Goal: Information Seeking & Learning: Learn about a topic

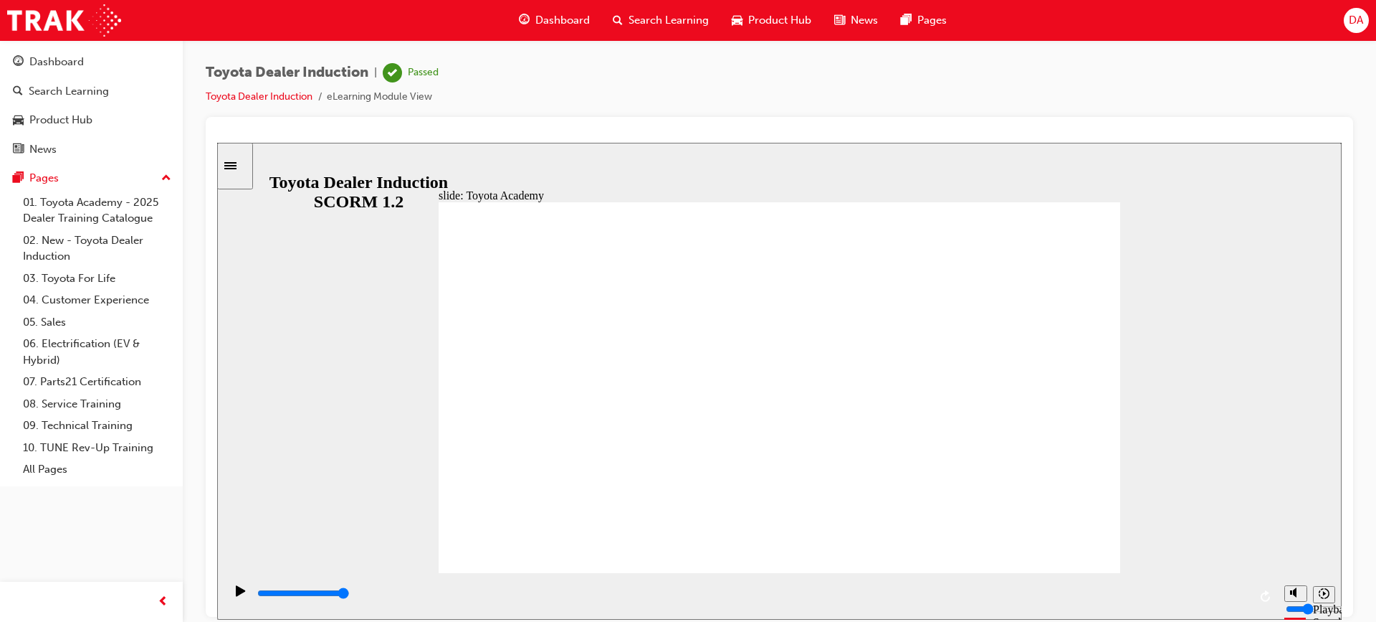
click at [675, 19] on span "Search Learning" at bounding box center [669, 20] width 80 height 16
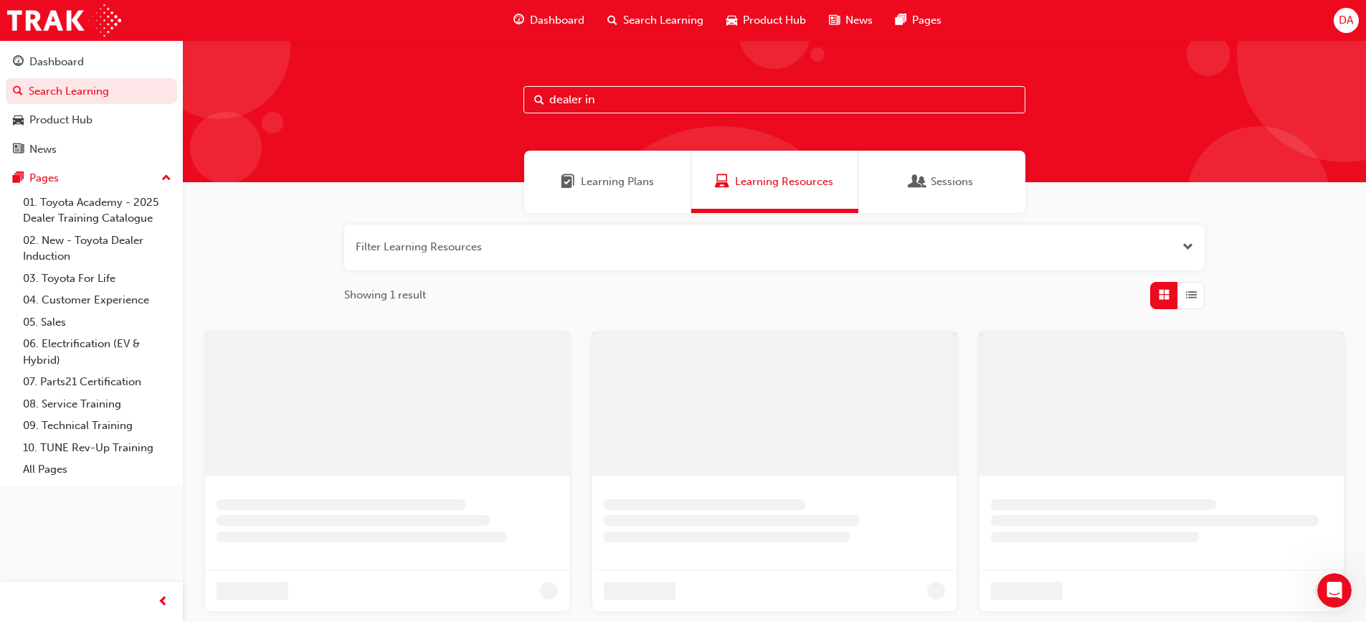
click at [607, 92] on input "dealer in" at bounding box center [774, 99] width 502 height 27
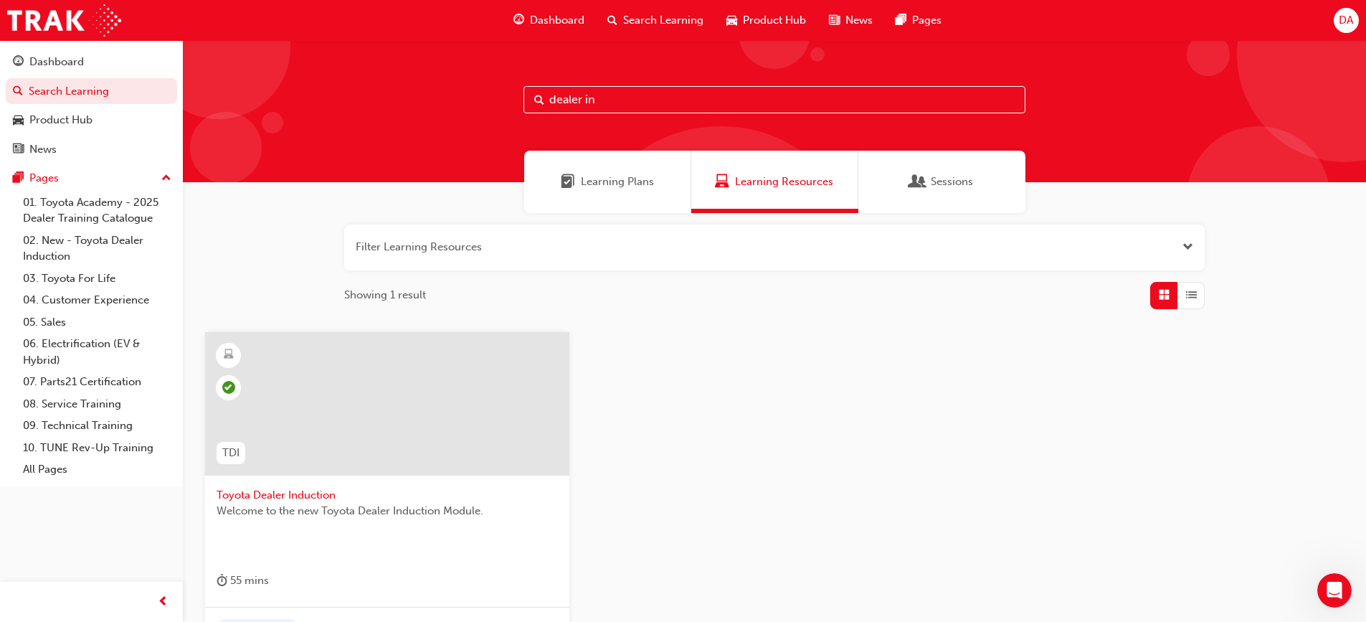
drag, startPoint x: 607, startPoint y: 97, endPoint x: 453, endPoint y: 109, distance: 154.6
click at [453, 109] on div "dealer in" at bounding box center [774, 111] width 1183 height 142
paste input "SPK6301"
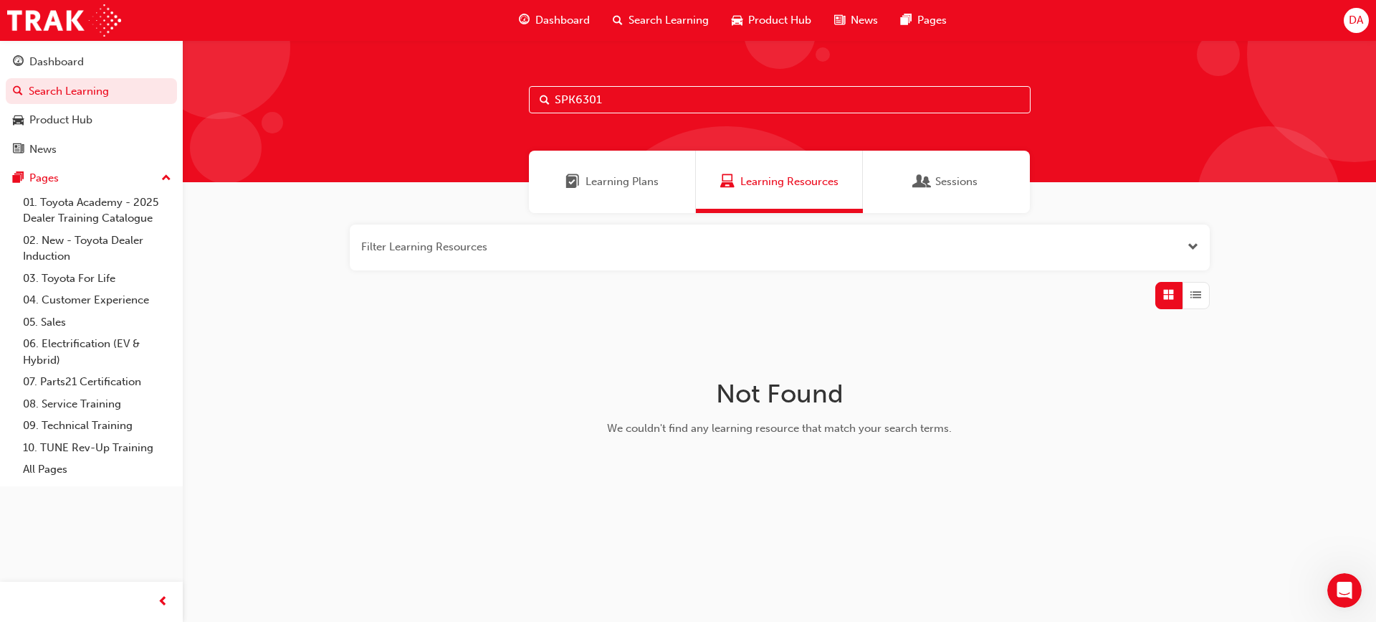
drag, startPoint x: 608, startPoint y: 100, endPoint x: 403, endPoint y: 128, distance: 206.8
click at [403, 128] on div "SPK6301" at bounding box center [780, 111] width 1194 height 142
paste input "Welcome To The Parts Department"
type input "Welcome To The Parts Department"
click at [609, 189] on span "Learning Plans" at bounding box center [622, 181] width 73 height 16
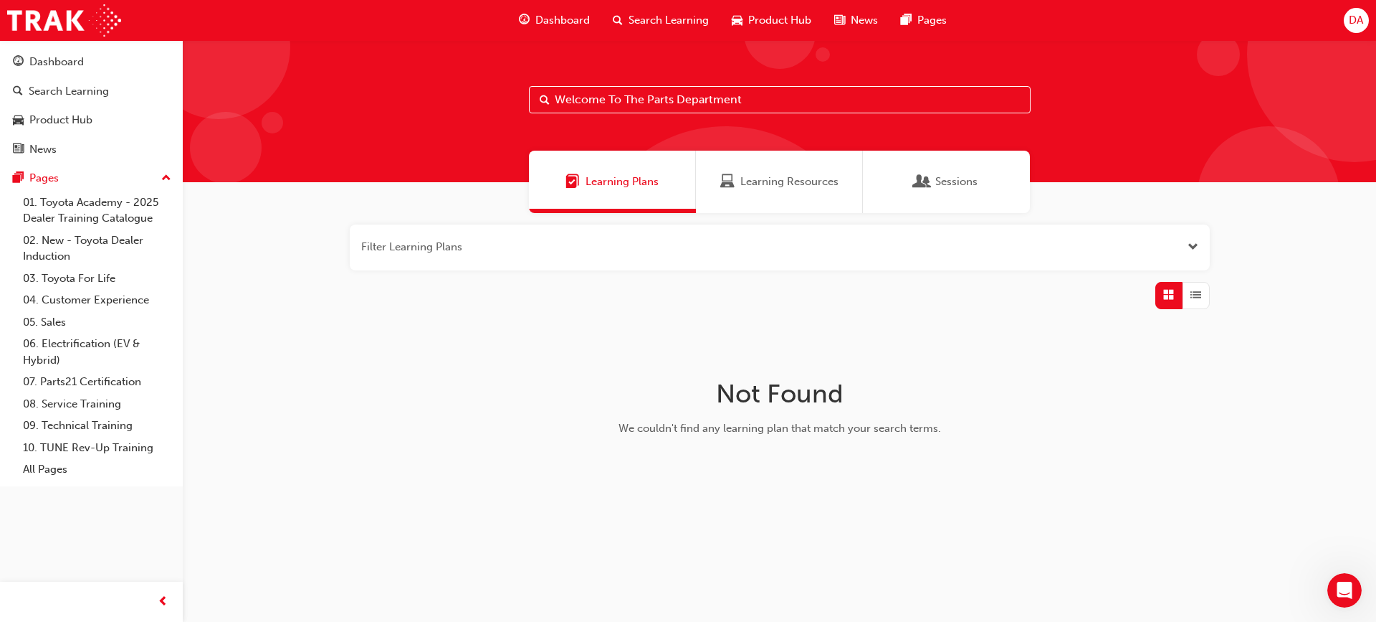
drag, startPoint x: 763, startPoint y: 98, endPoint x: 452, endPoint y: 140, distance: 313.2
click at [452, 140] on div "Welcome To The Parts Department" at bounding box center [780, 111] width 1194 height 142
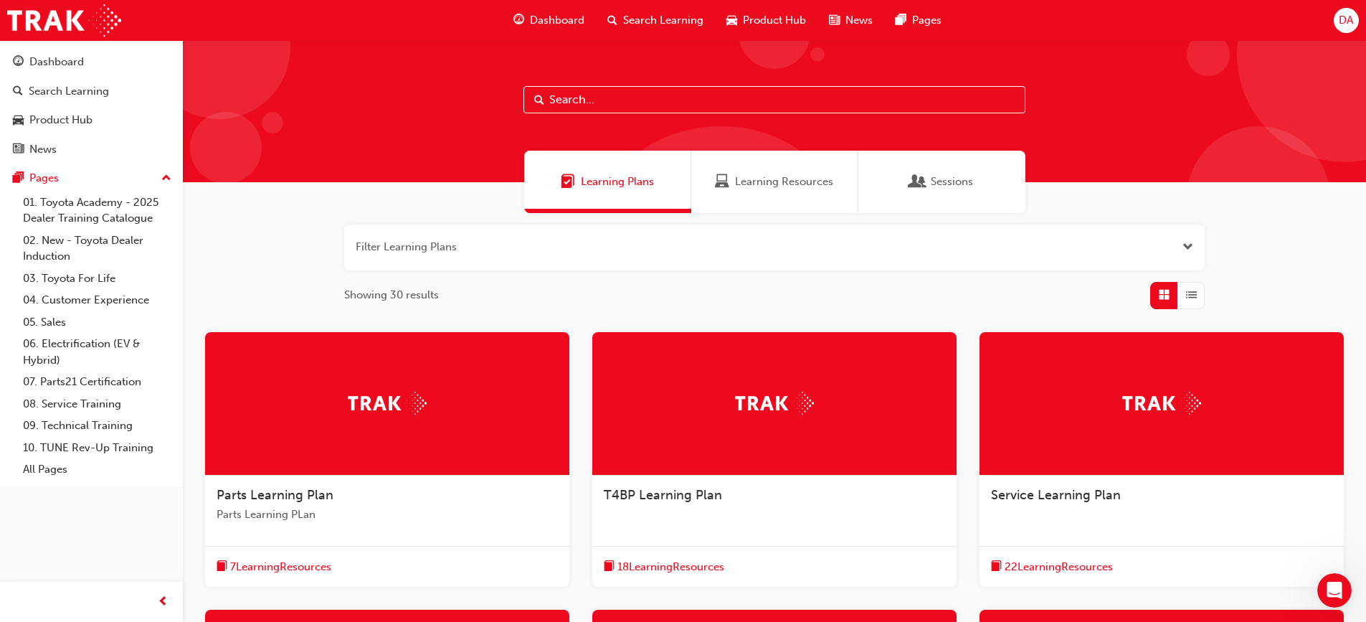
click at [763, 204] on div "Learning Resources" at bounding box center [774, 182] width 167 height 62
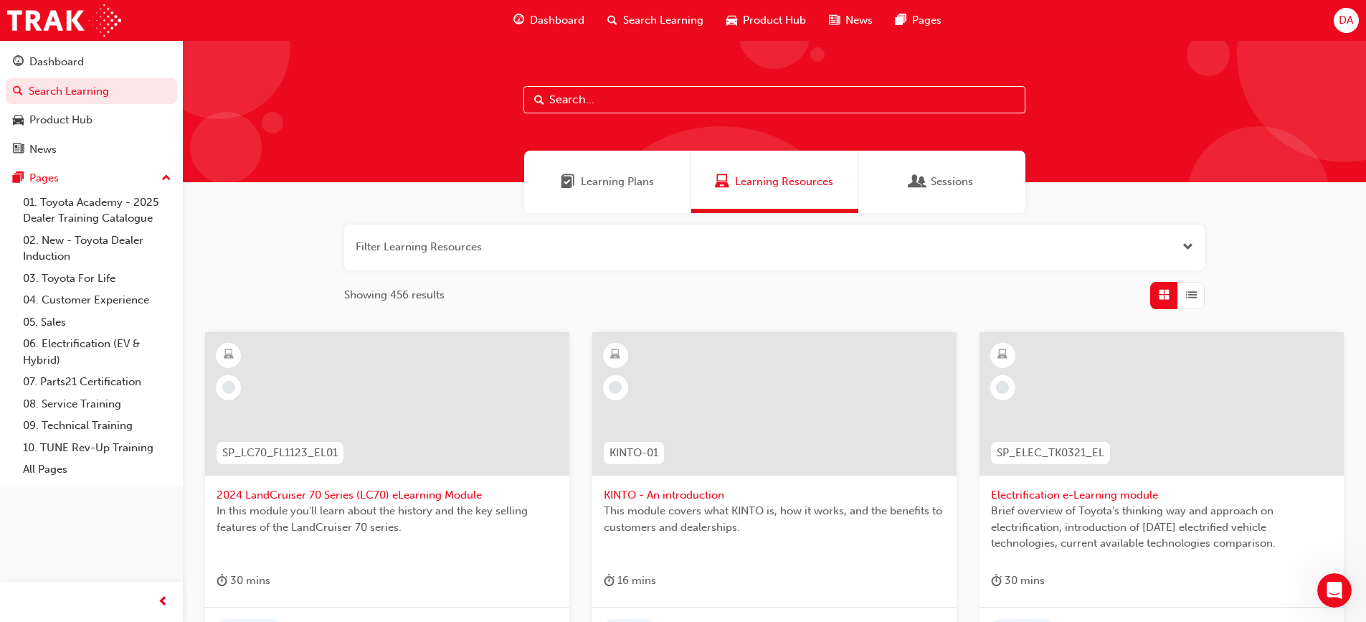
click at [632, 96] on input "text" at bounding box center [774, 99] width 502 height 27
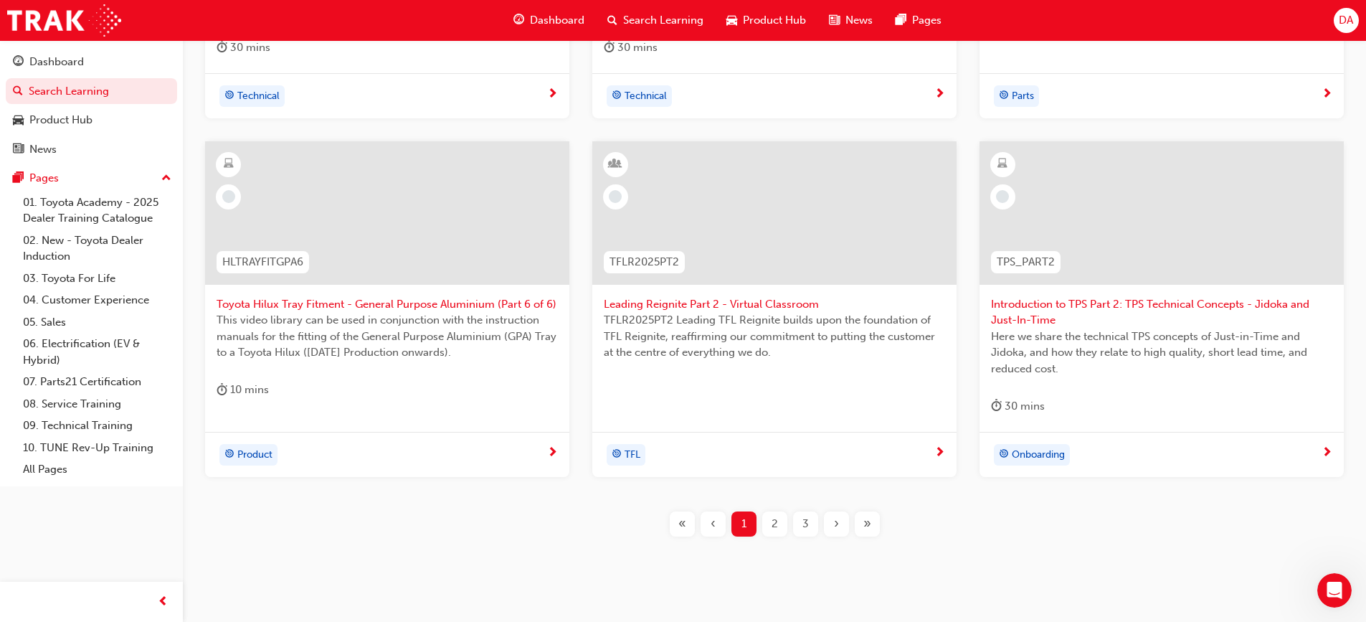
scroll to position [580, 0]
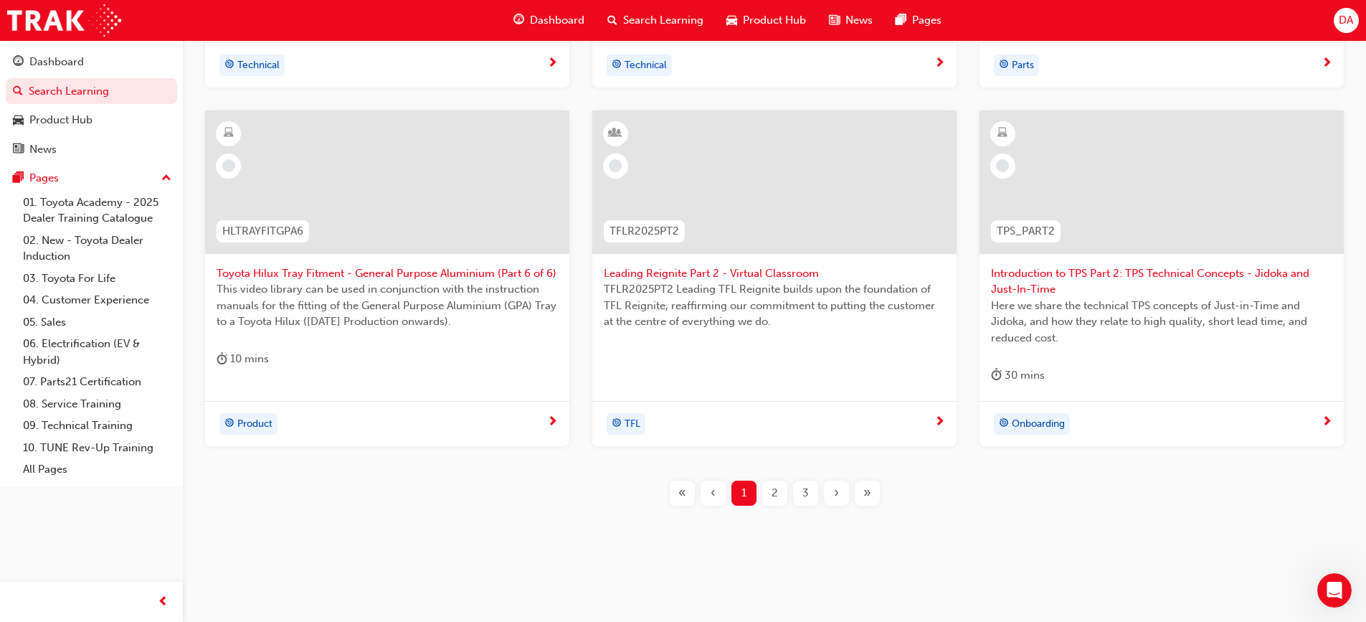
click at [770, 497] on div "2" at bounding box center [774, 492] width 25 height 25
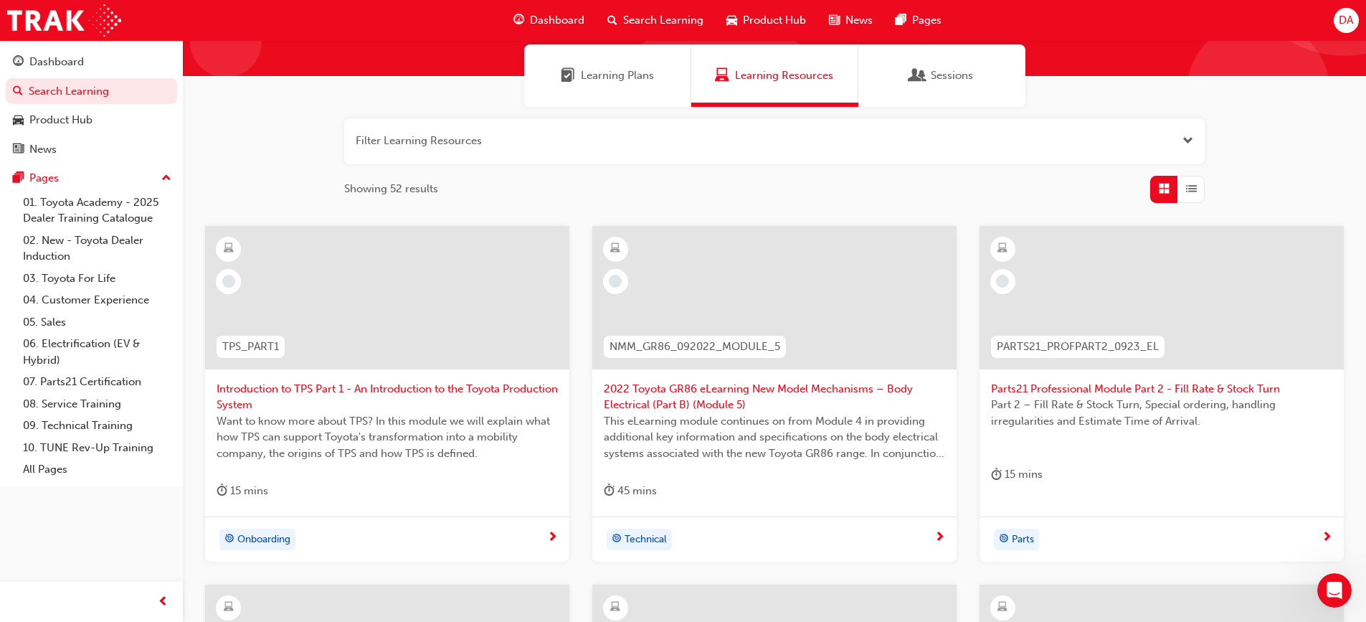
scroll to position [72, 0]
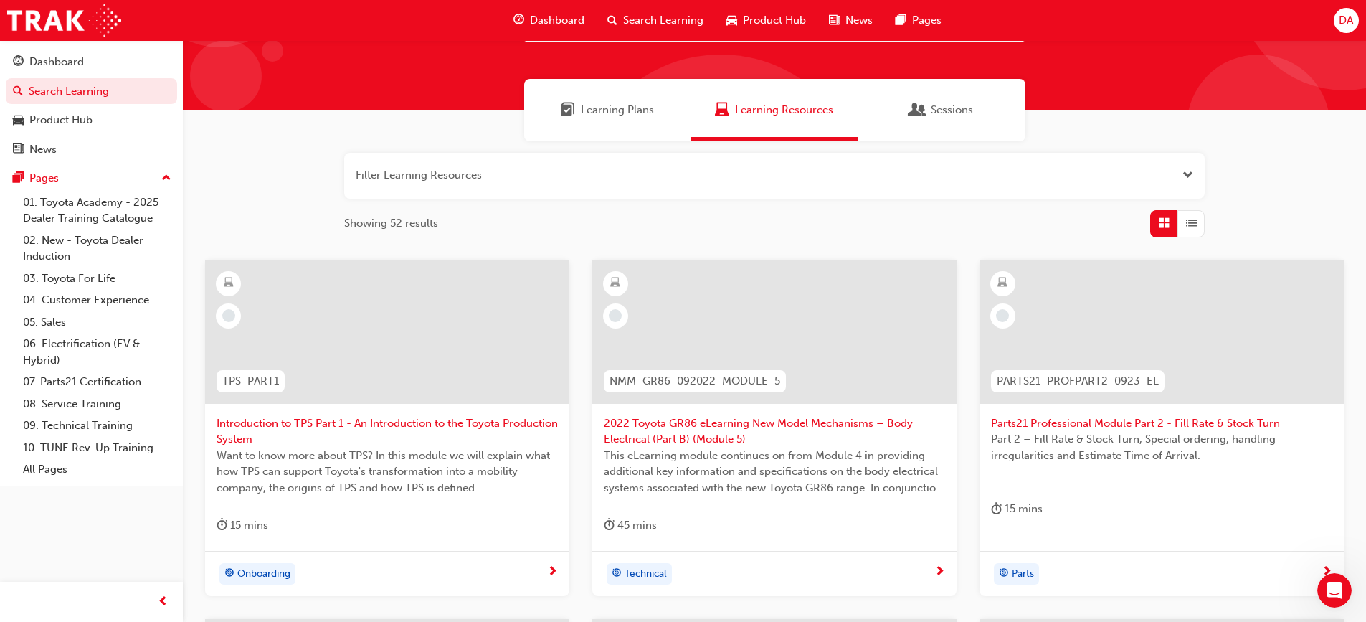
click at [1186, 223] on span "List" at bounding box center [1191, 223] width 11 height 16
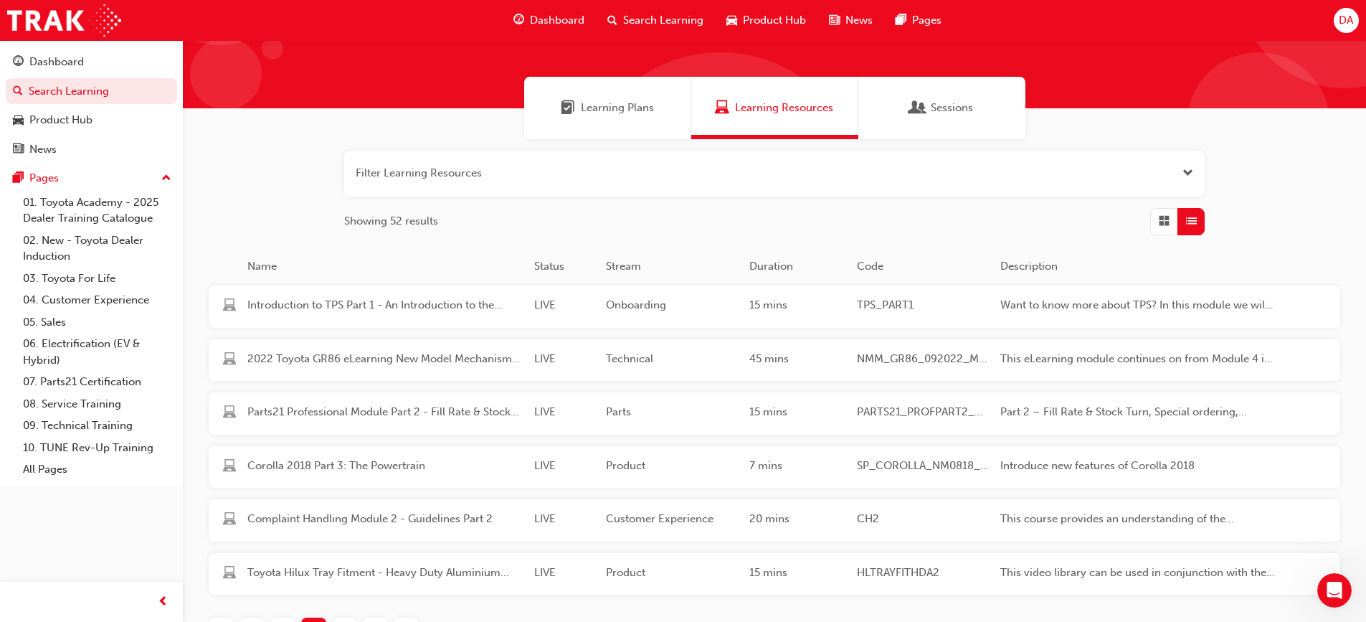
scroll to position [67, 0]
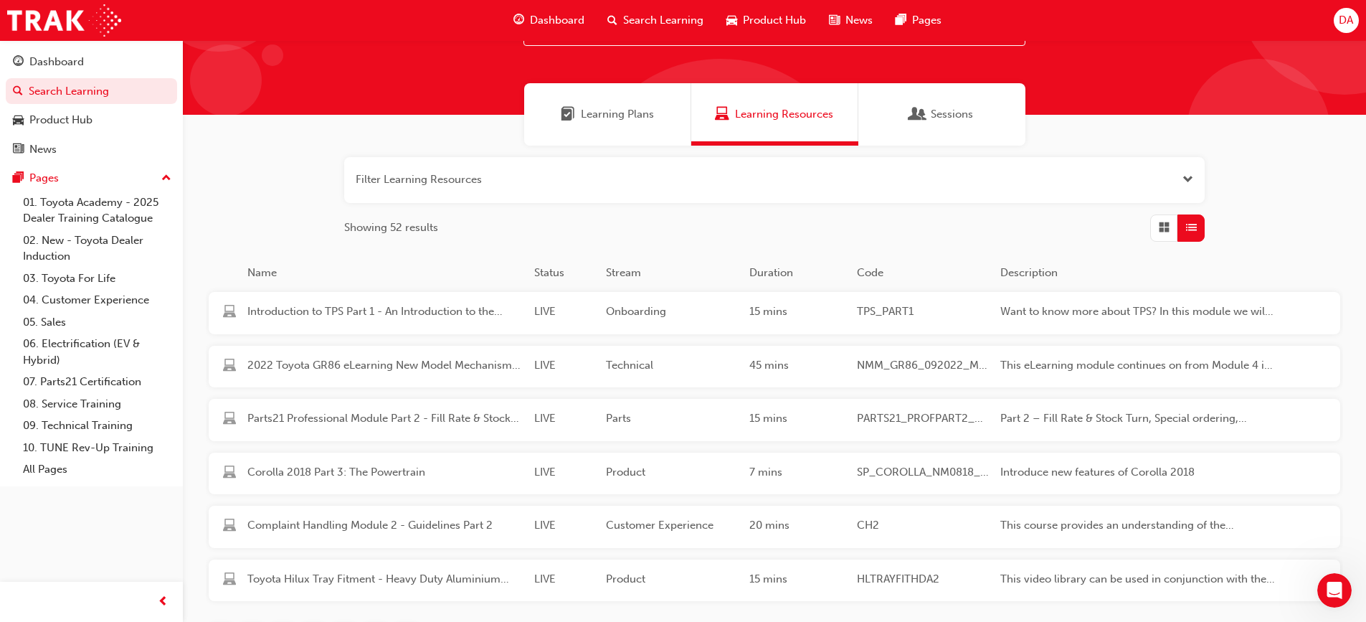
click at [1162, 237] on div "button" at bounding box center [1163, 227] width 27 height 27
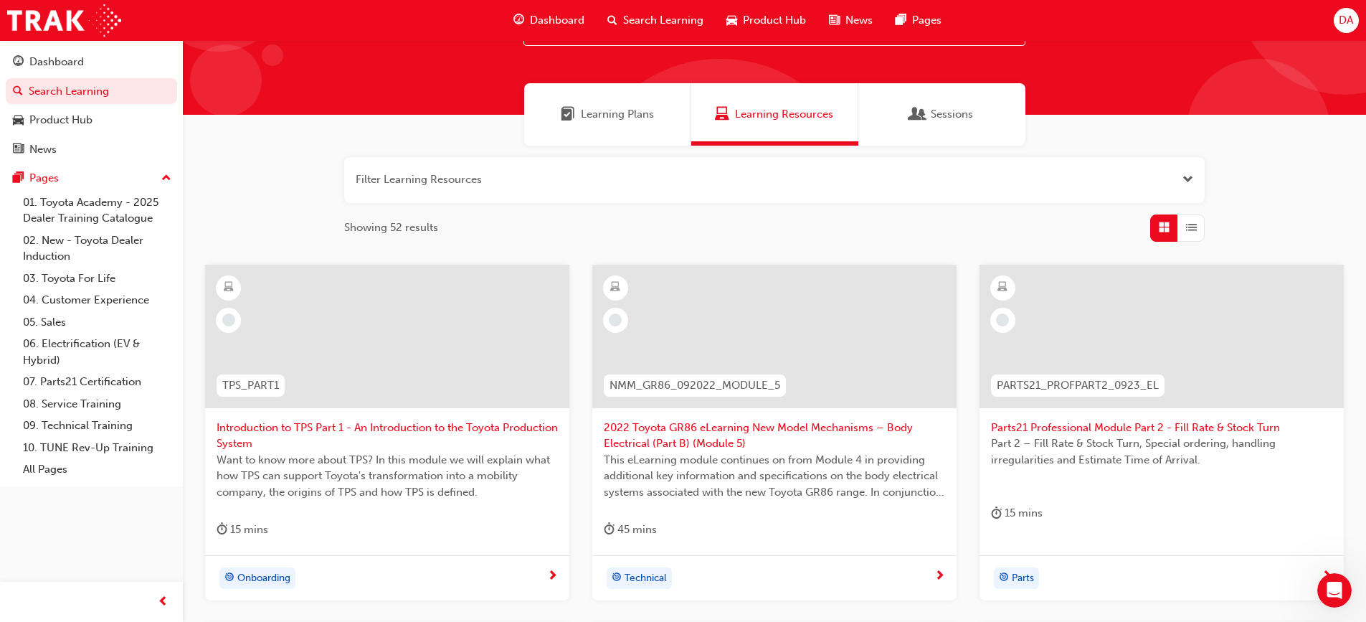
click at [1188, 232] on span "List" at bounding box center [1191, 227] width 11 height 16
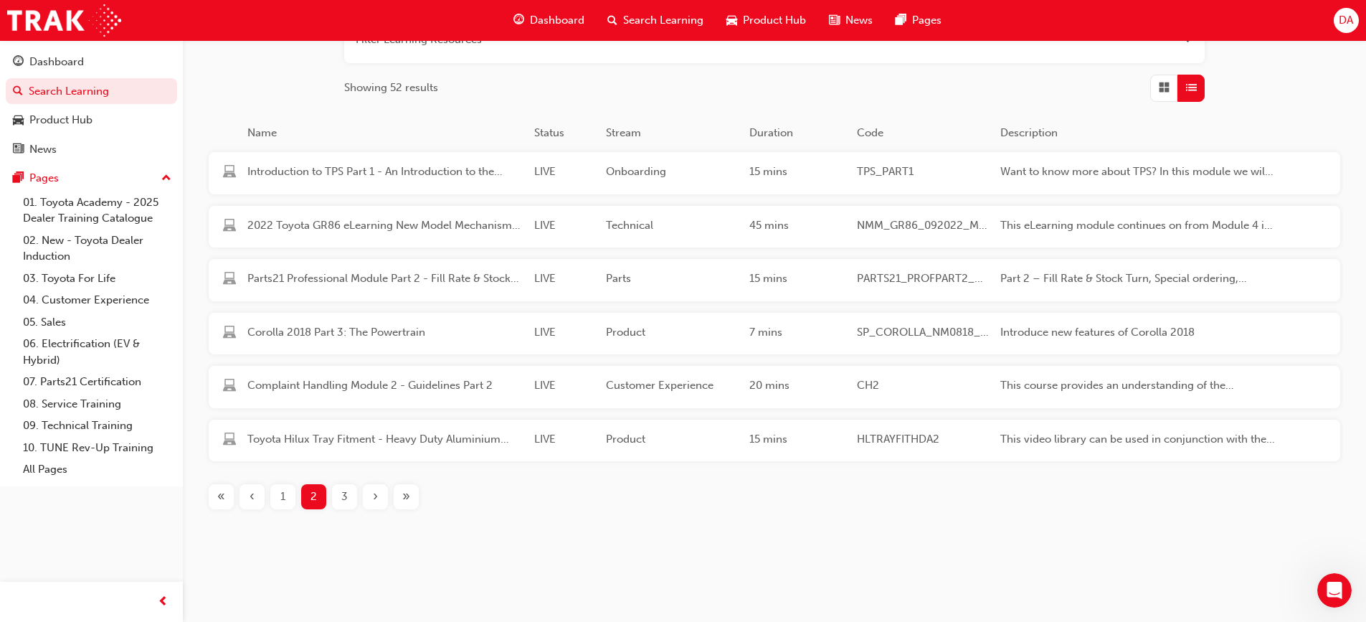
scroll to position [211, 0]
click at [340, 495] on div "3" at bounding box center [344, 492] width 25 height 25
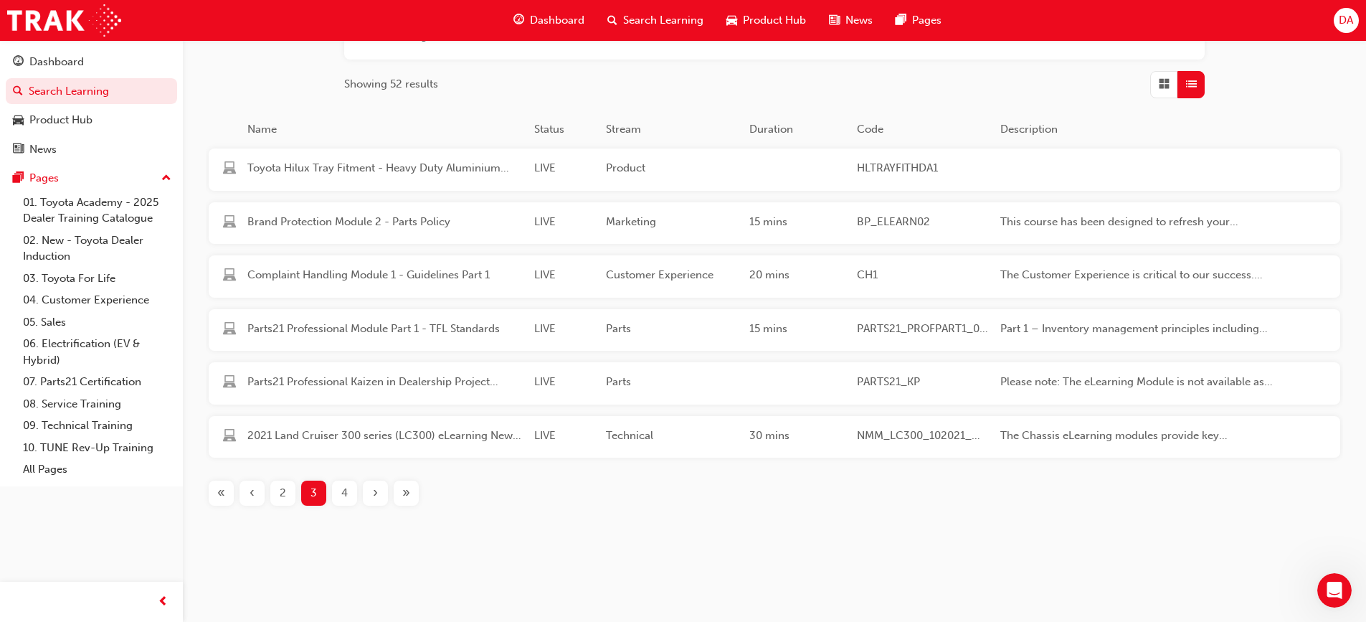
click at [351, 497] on div "4" at bounding box center [344, 492] width 25 height 25
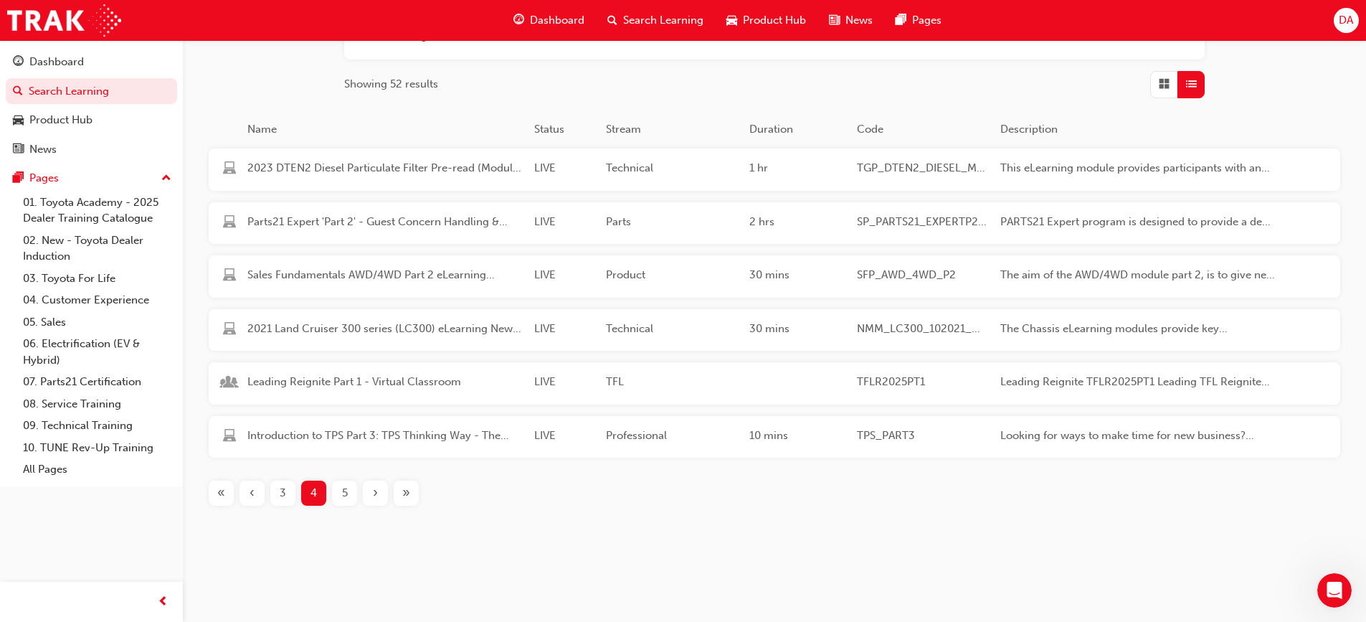
click at [351, 497] on div "5" at bounding box center [344, 492] width 25 height 25
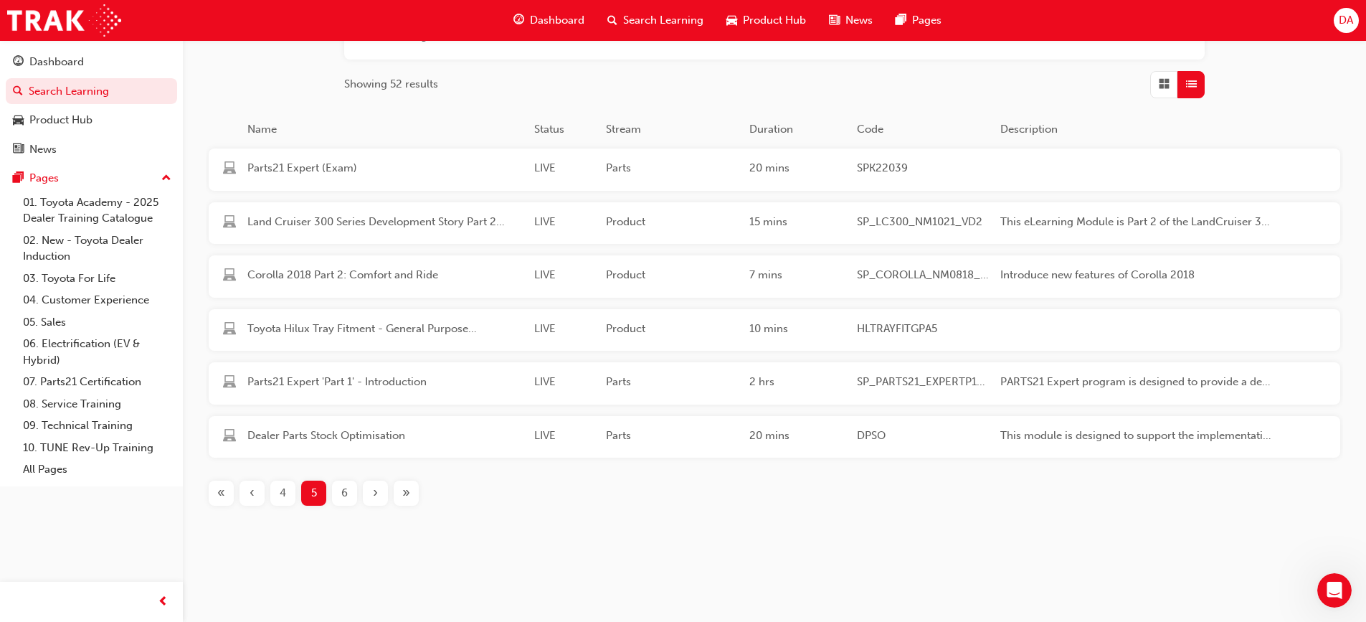
click at [351, 497] on div "6" at bounding box center [344, 492] width 25 height 25
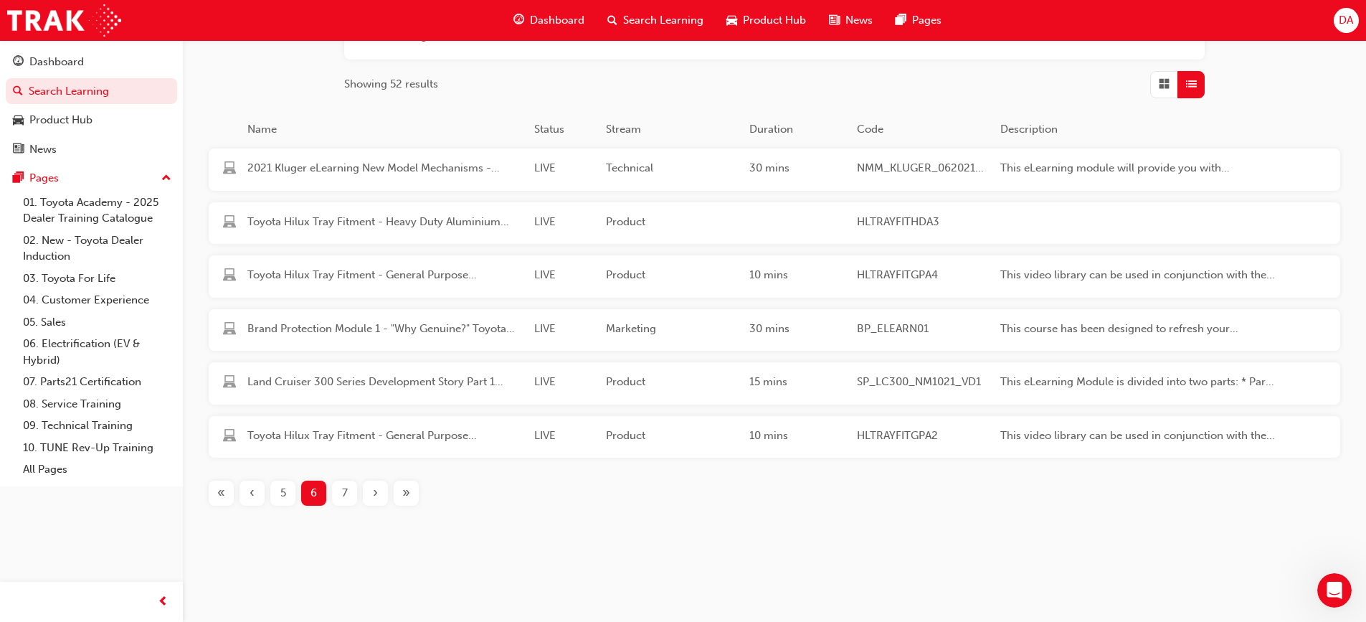
click at [351, 497] on div "7" at bounding box center [344, 492] width 25 height 25
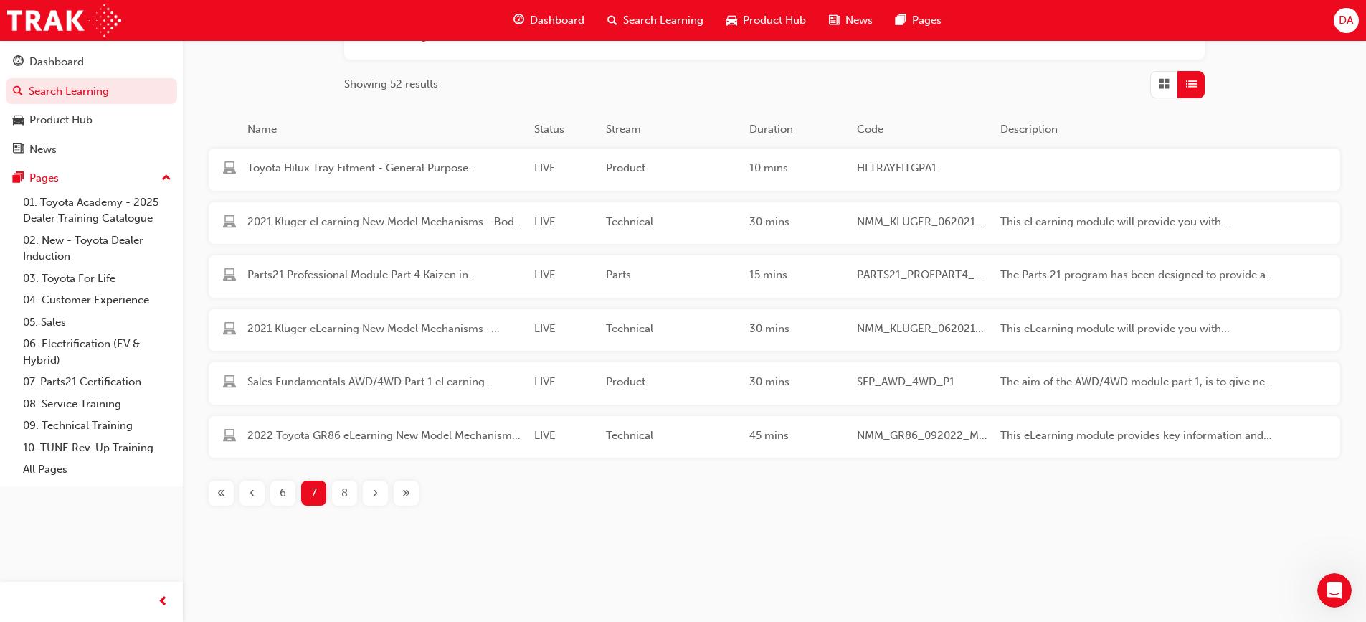
click at [351, 497] on div "8" at bounding box center [344, 492] width 25 height 25
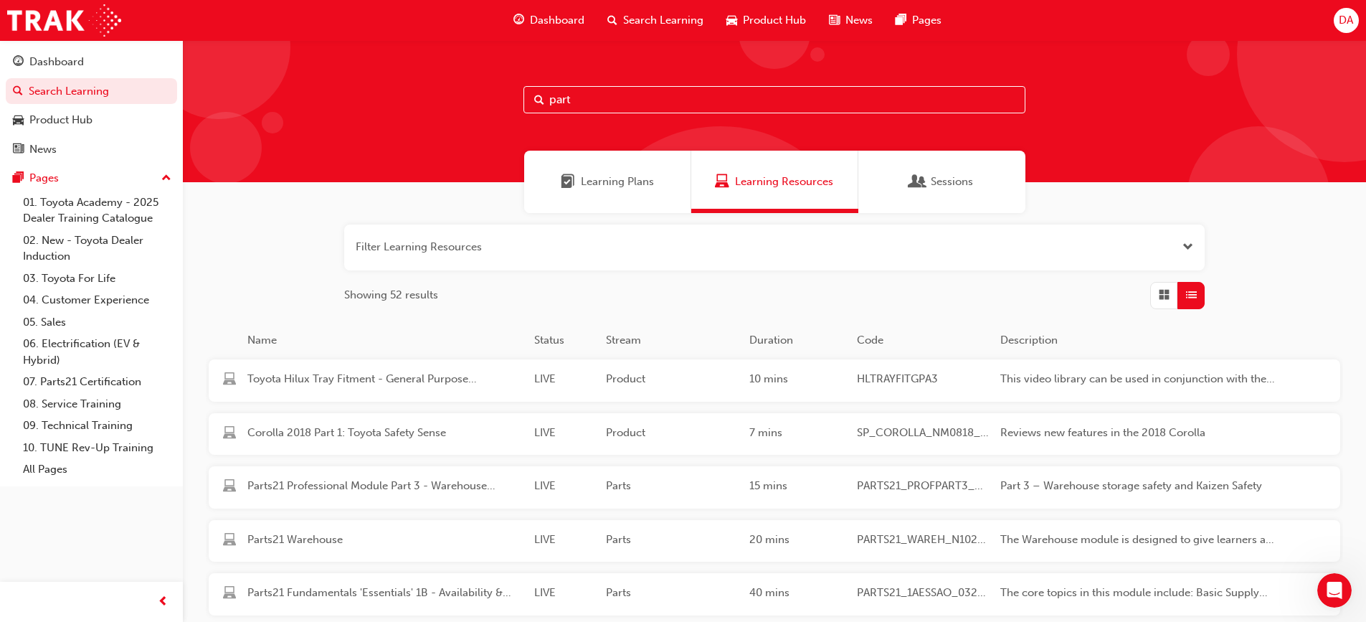
click at [600, 92] on input "part" at bounding box center [774, 99] width 502 height 27
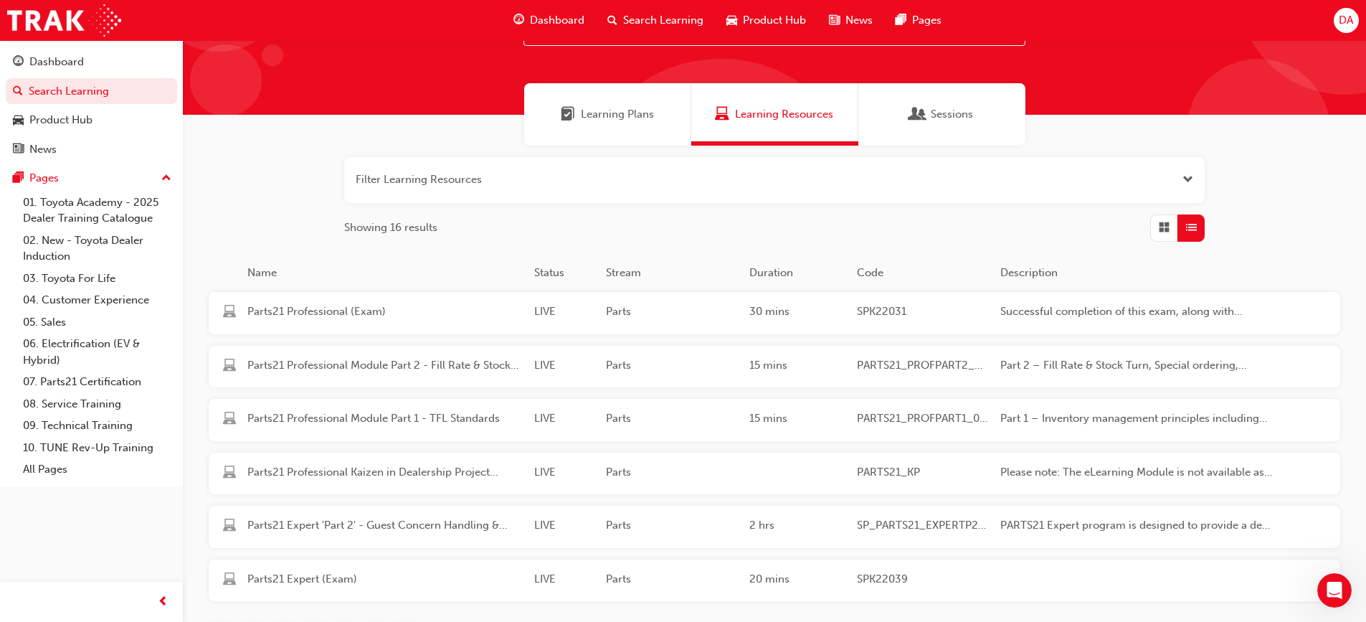
scroll to position [211, 0]
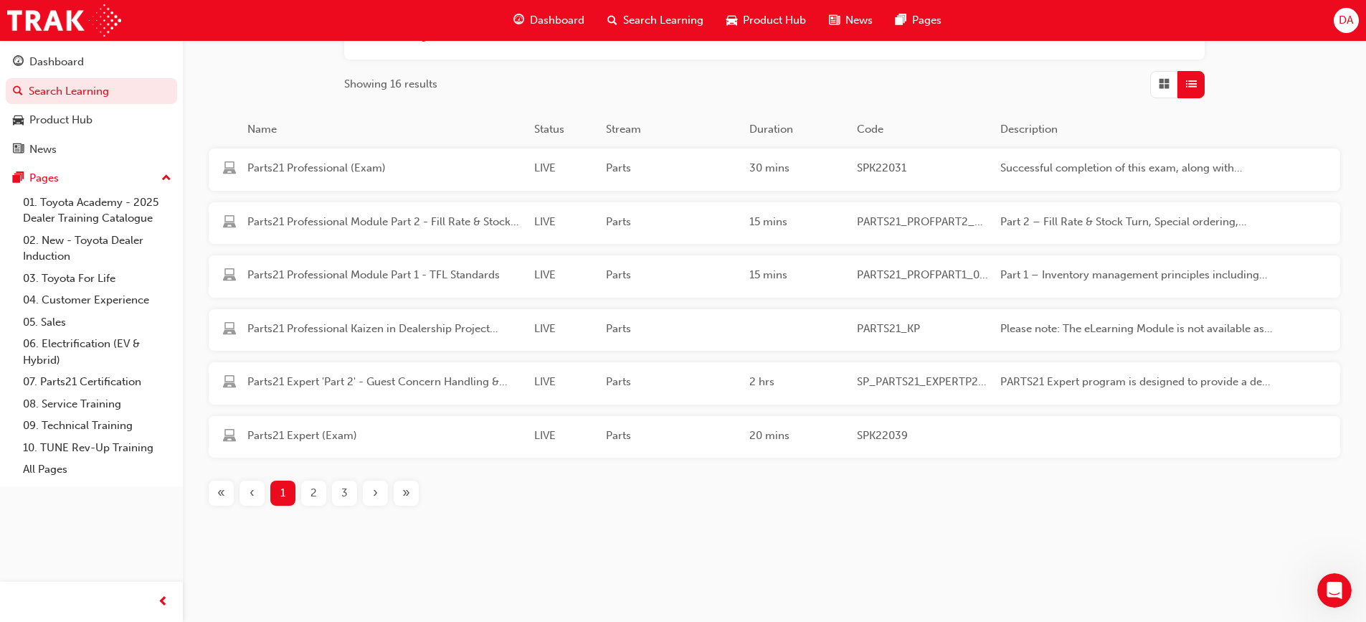
type input "parts21"
click at [316, 495] on span "2" at bounding box center [313, 493] width 6 height 16
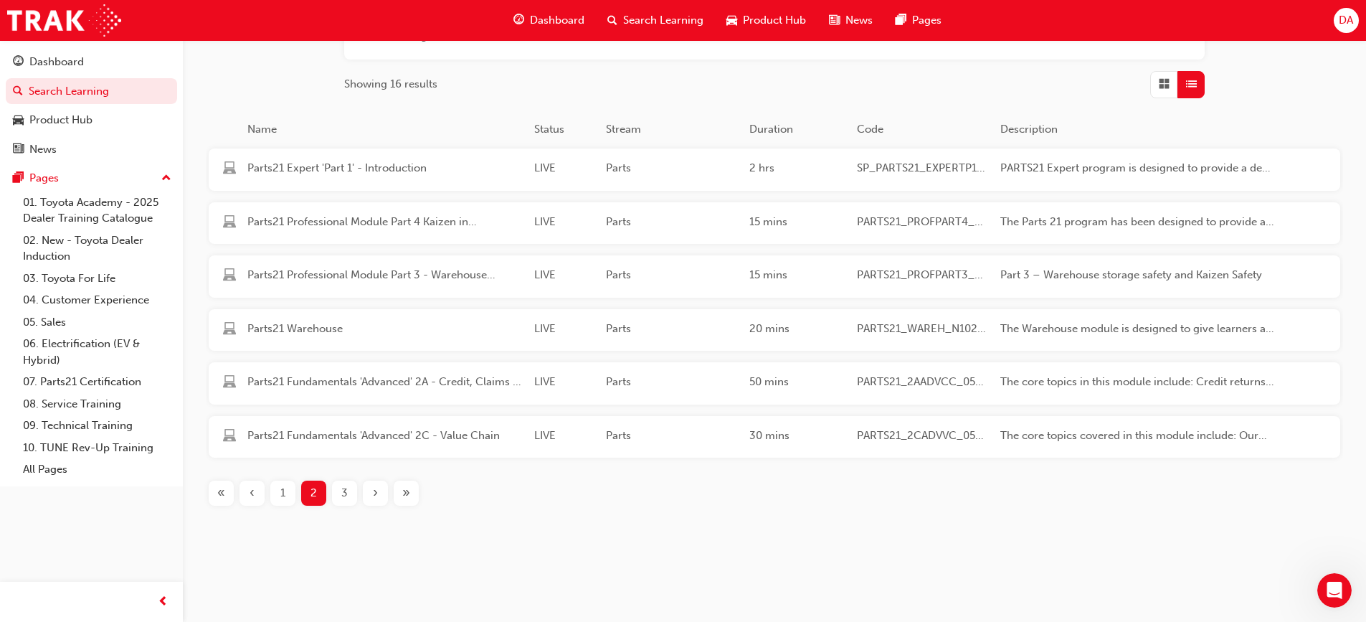
click at [343, 497] on span "3" at bounding box center [344, 493] width 6 height 16
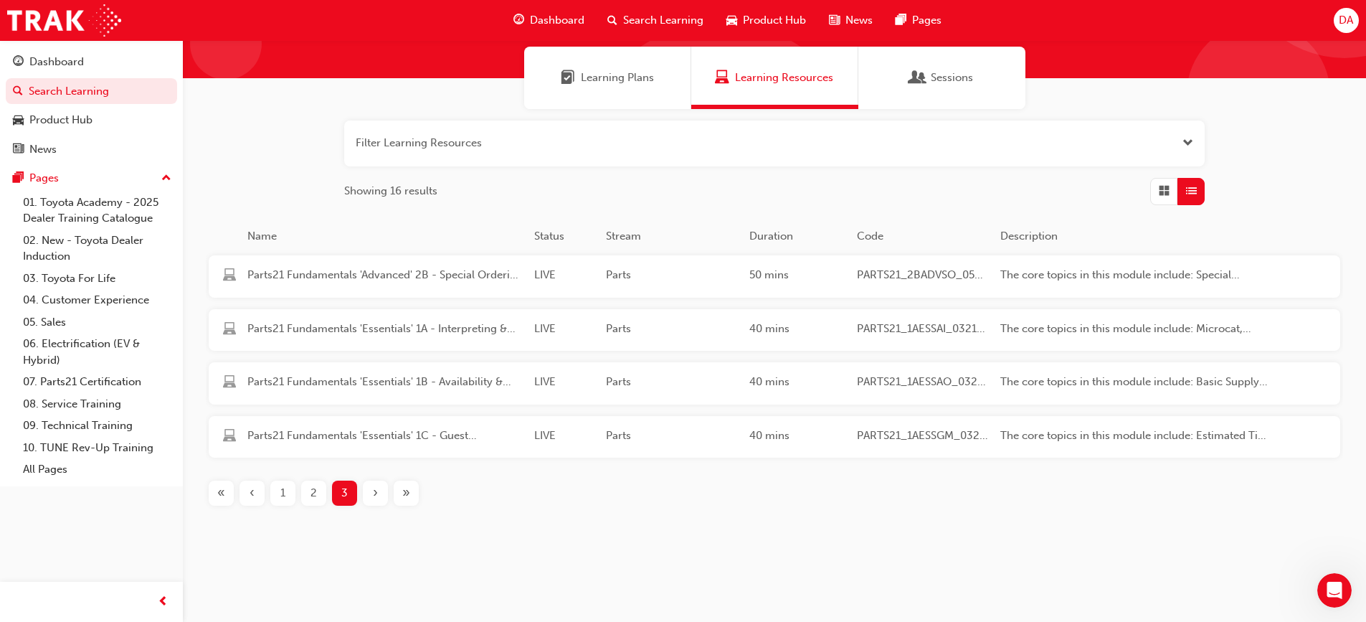
click at [314, 492] on span "2" at bounding box center [313, 493] width 6 height 16
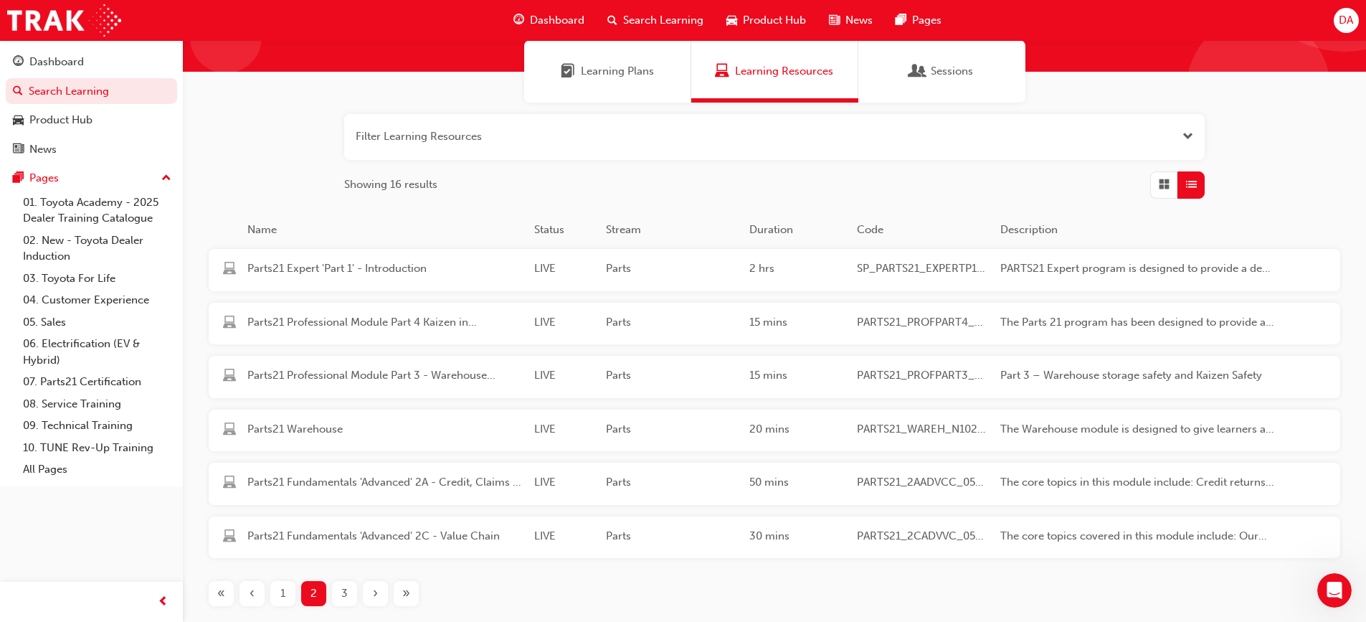
scroll to position [143, 0]
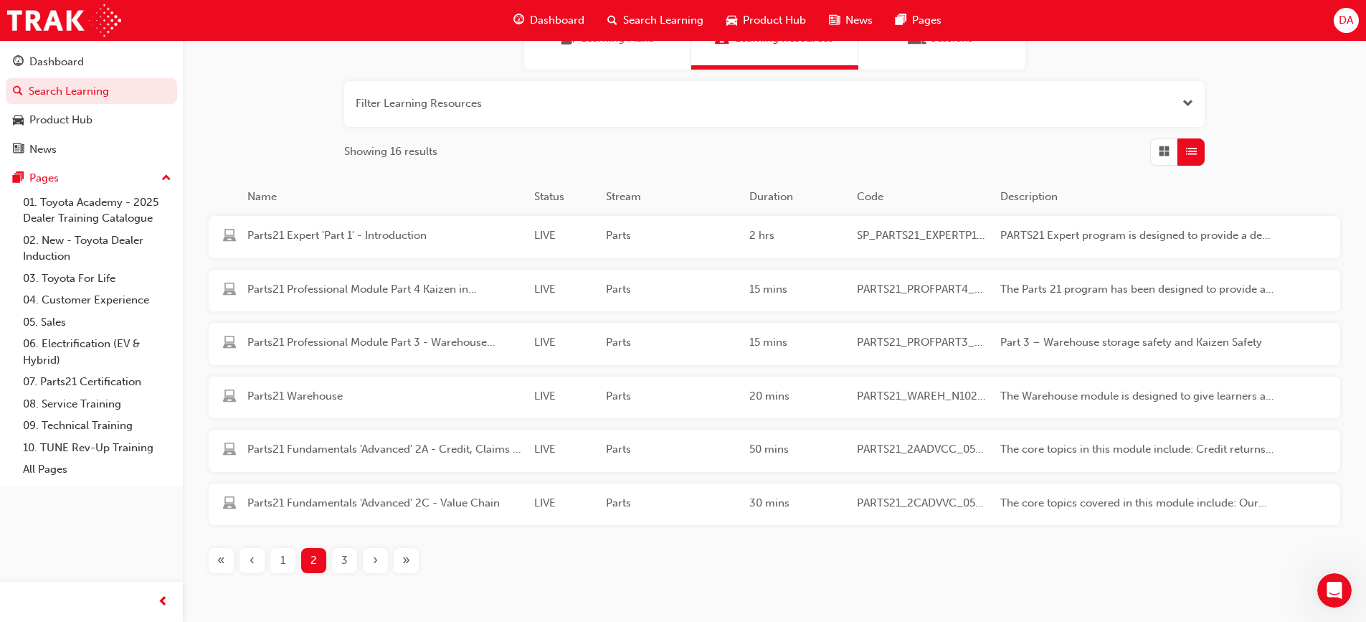
click at [341, 563] on div "3" at bounding box center [344, 560] width 25 height 25
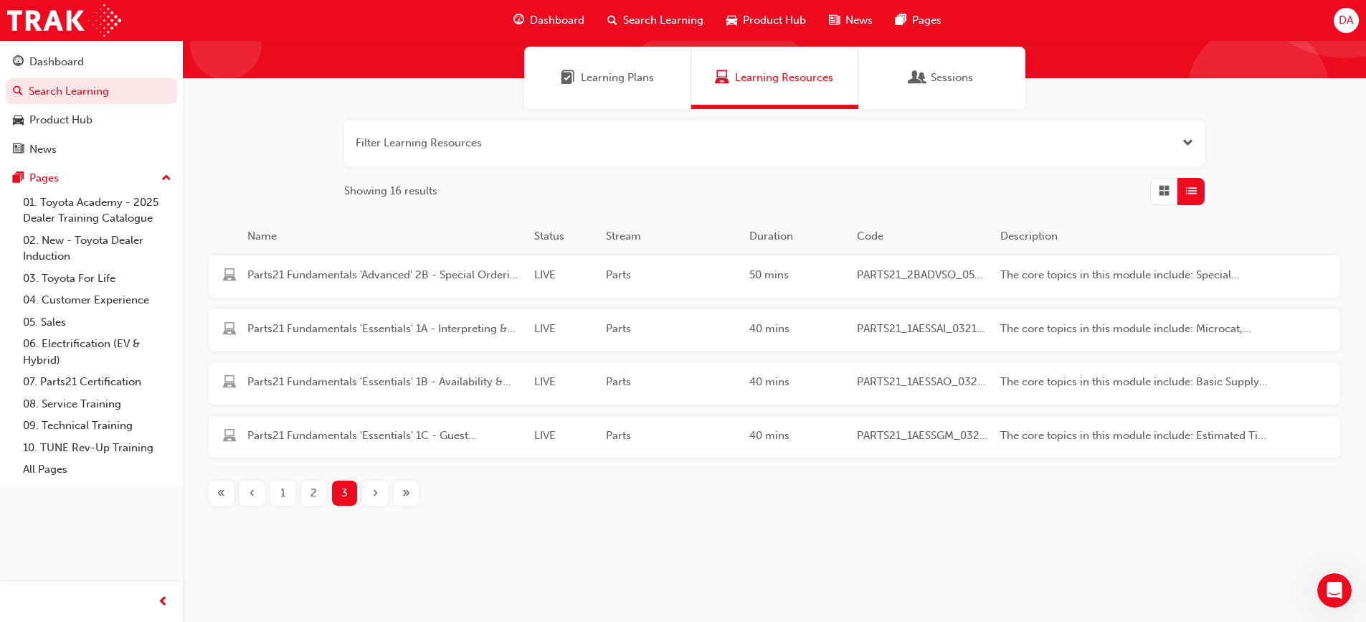
scroll to position [104, 0]
click at [313, 497] on span "2" at bounding box center [313, 493] width 6 height 16
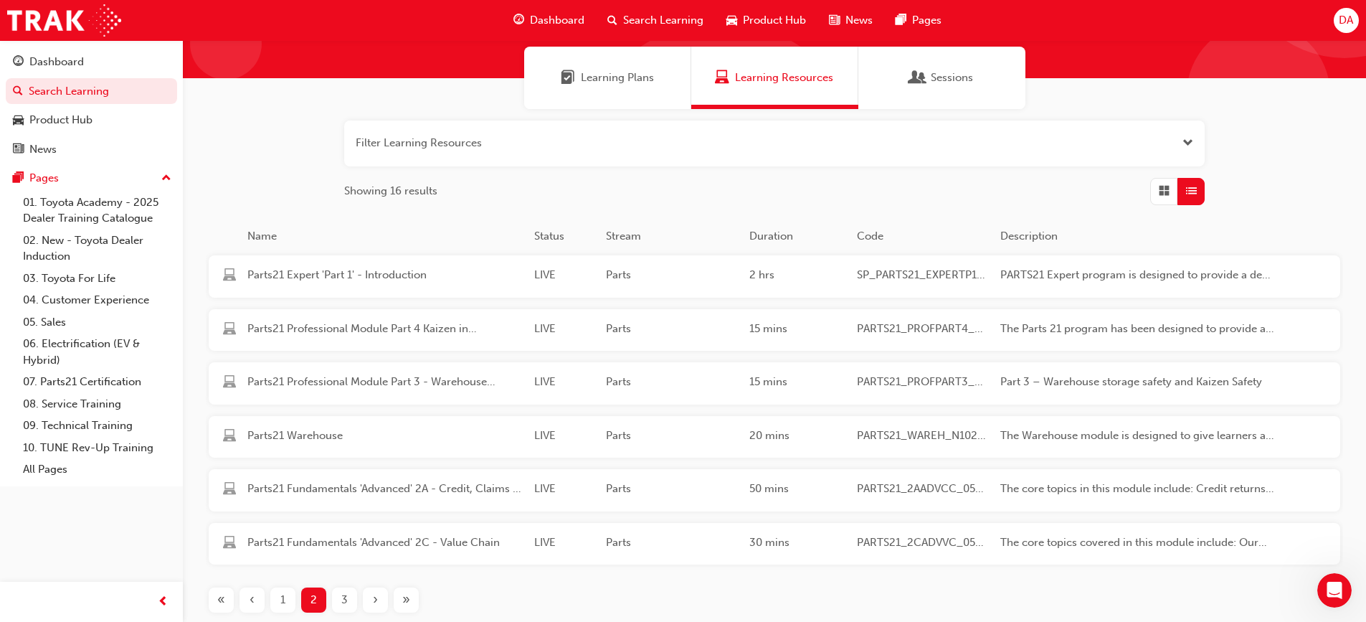
click at [575, 22] on span "Dashboard" at bounding box center [557, 20] width 54 height 16
